Goal: Task Accomplishment & Management: Manage account settings

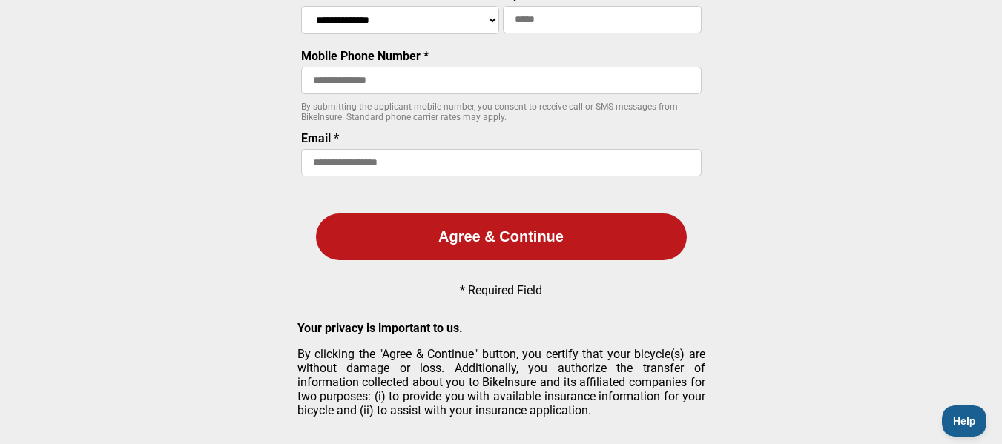
scroll to position [379, 0]
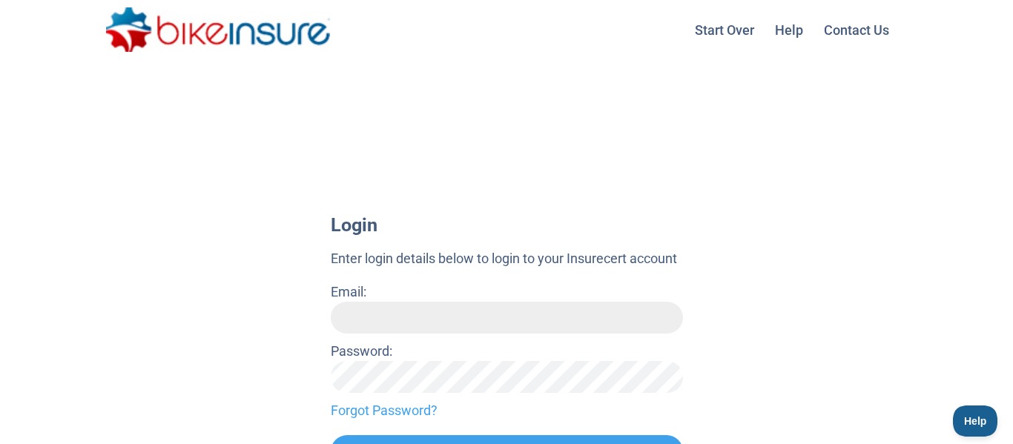
click at [371, 313] on input "Email:" at bounding box center [507, 318] width 352 height 32
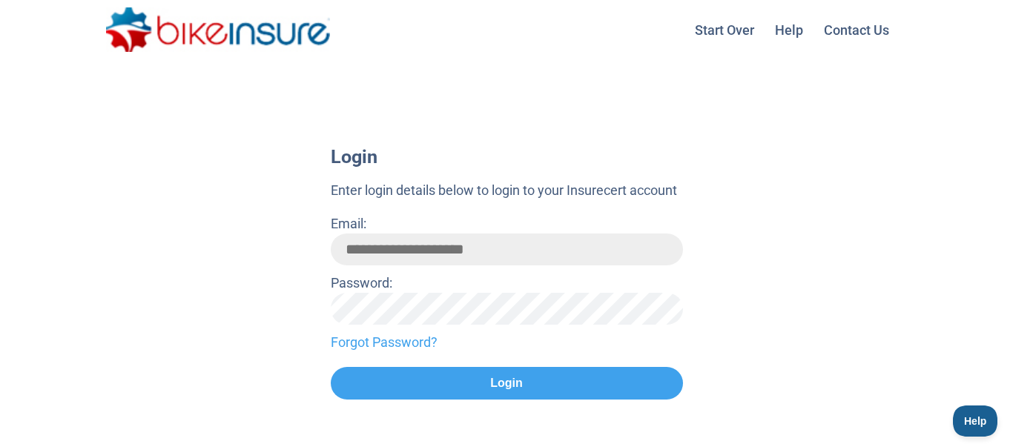
type input "**********"
click at [384, 346] on link "Forgot Password?" at bounding box center [507, 342] width 352 height 20
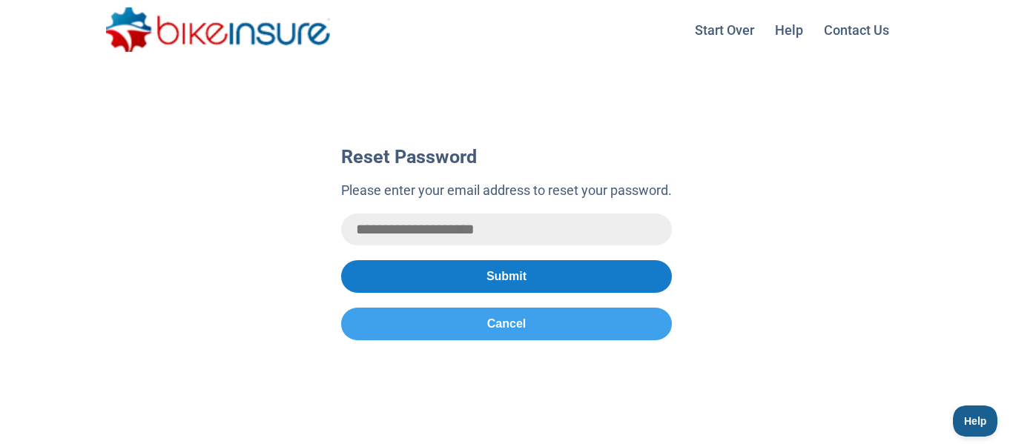
click at [493, 270] on button "Submit" at bounding box center [506, 276] width 331 height 33
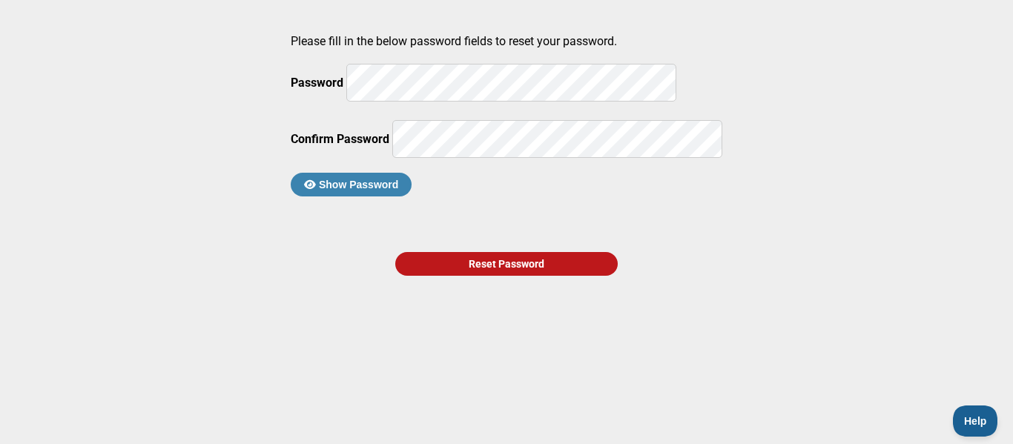
click at [497, 276] on div "Reset Password" at bounding box center [506, 264] width 223 height 24
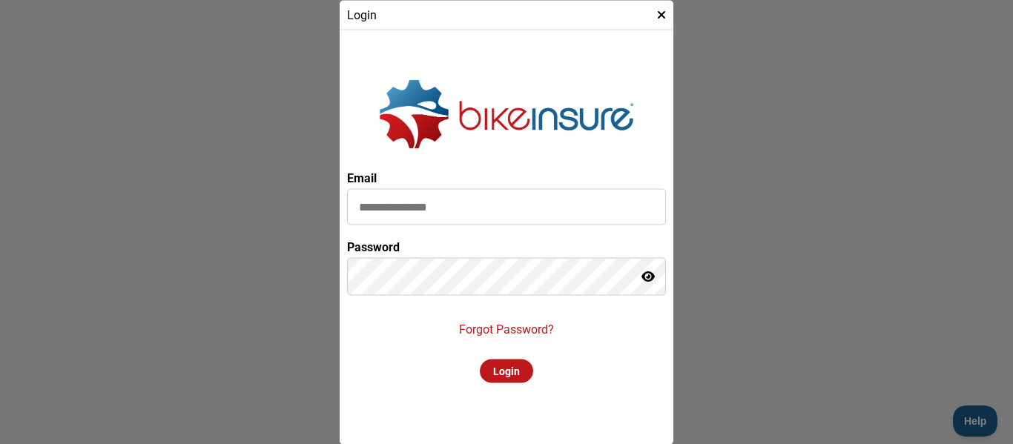
click at [450, 207] on input at bounding box center [506, 207] width 319 height 36
type input "**********"
click at [501, 372] on div "Login" at bounding box center [506, 372] width 53 height 24
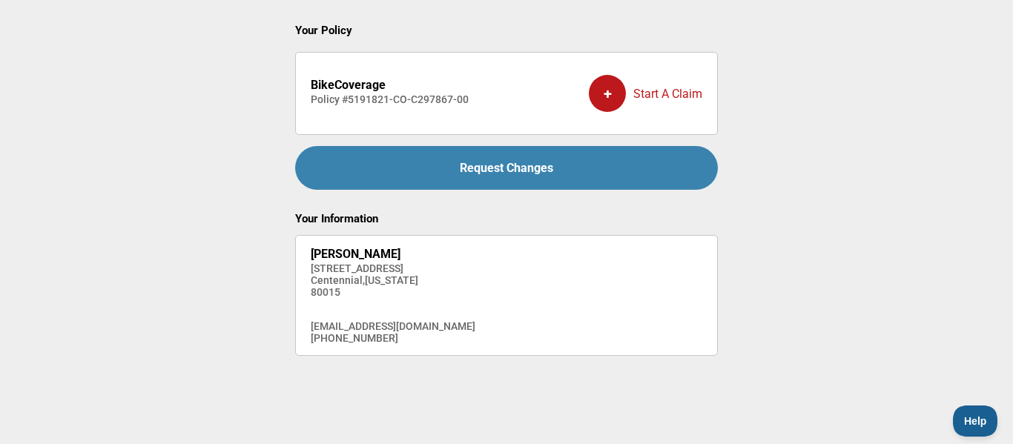
click at [510, 174] on div "Request Changes" at bounding box center [506, 168] width 423 height 44
click at [970, 418] on span "Help" at bounding box center [972, 419] width 45 height 10
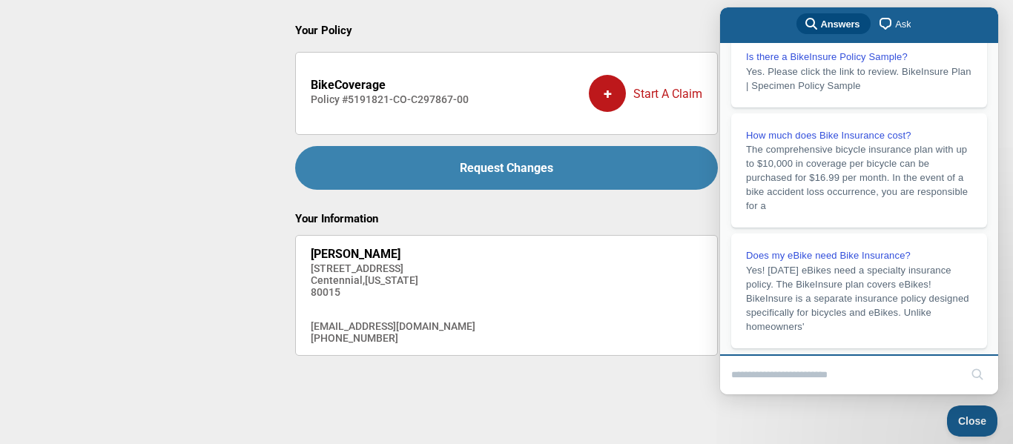
scroll to position [269, 0]
click at [162, 175] on main "Your Policy BikeCoverage Policy # 5191821-CO-C297867-00 + Start A Claim Request…" at bounding box center [506, 189] width 1013 height 378
click at [953, 26] on div "search-medium Answers chat-square Ask" at bounding box center [859, 25] width 278 height 36
click at [971, 416] on span "Close" at bounding box center [969, 419] width 50 height 10
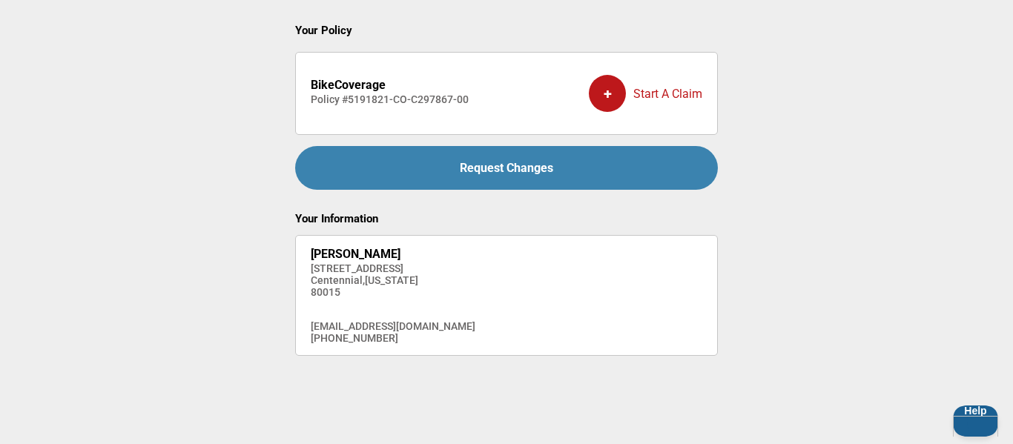
click at [942, 117] on main "Your Policy BikeCoverage Policy # 5191821-CO-C297867-00 + Start A Claim Request…" at bounding box center [506, 189] width 1013 height 378
